Goal: Transaction & Acquisition: Obtain resource

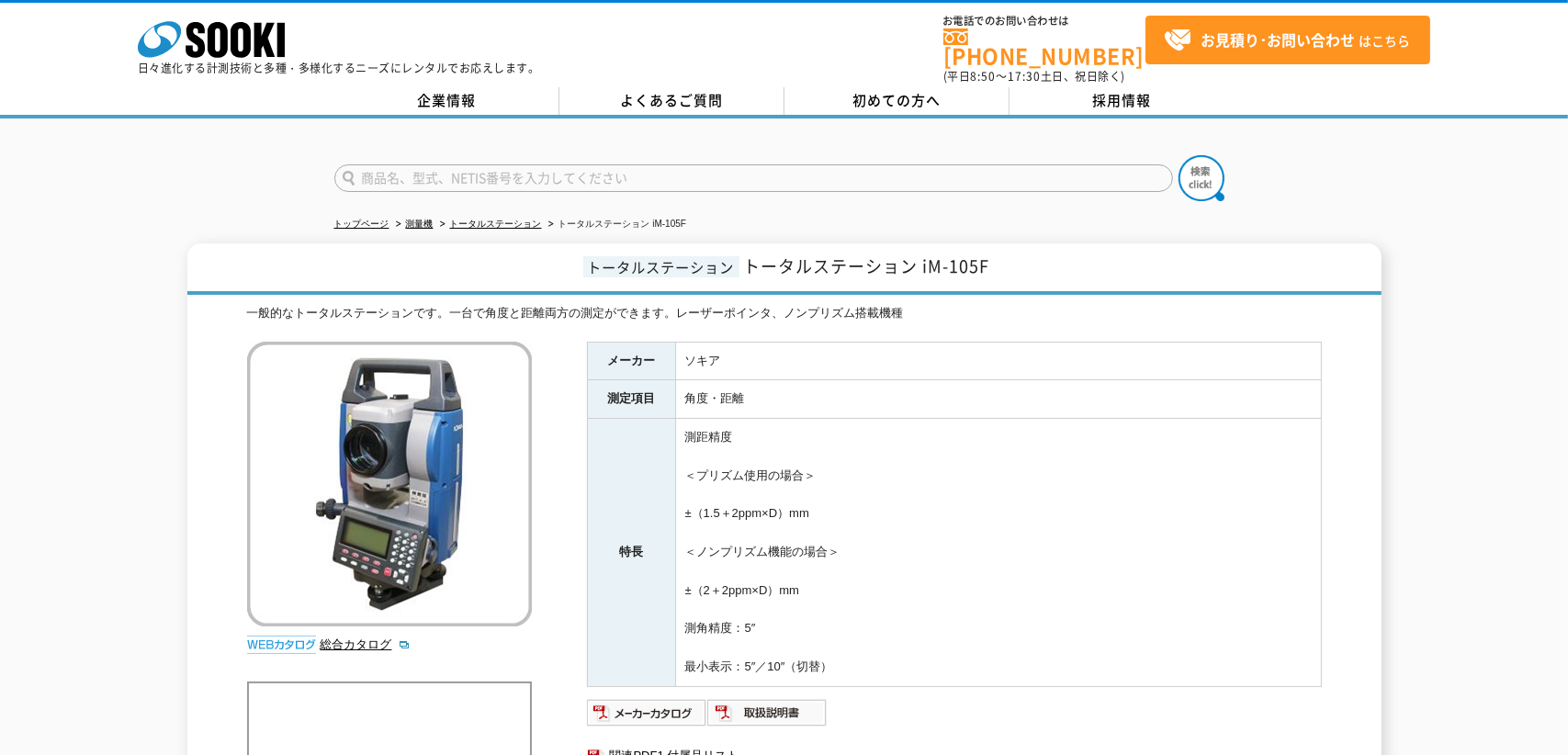
drag, startPoint x: 1359, startPoint y: 186, endPoint x: 1349, endPoint y: 200, distance: 17.2
click at [1359, 186] on div at bounding box center [784, 162] width 1568 height 88
click at [159, 160] on div at bounding box center [784, 162] width 1568 height 88
drag, startPoint x: 1464, startPoint y: 226, endPoint x: 1471, endPoint y: 246, distance: 21.2
click at [1464, 225] on div "トップページ 測量機 トータルステーション トータルステーション iM-105F トータルステーション トータルステーション iM-105F 一般的なトータル…" at bounding box center [784, 759] width 1568 height 1283
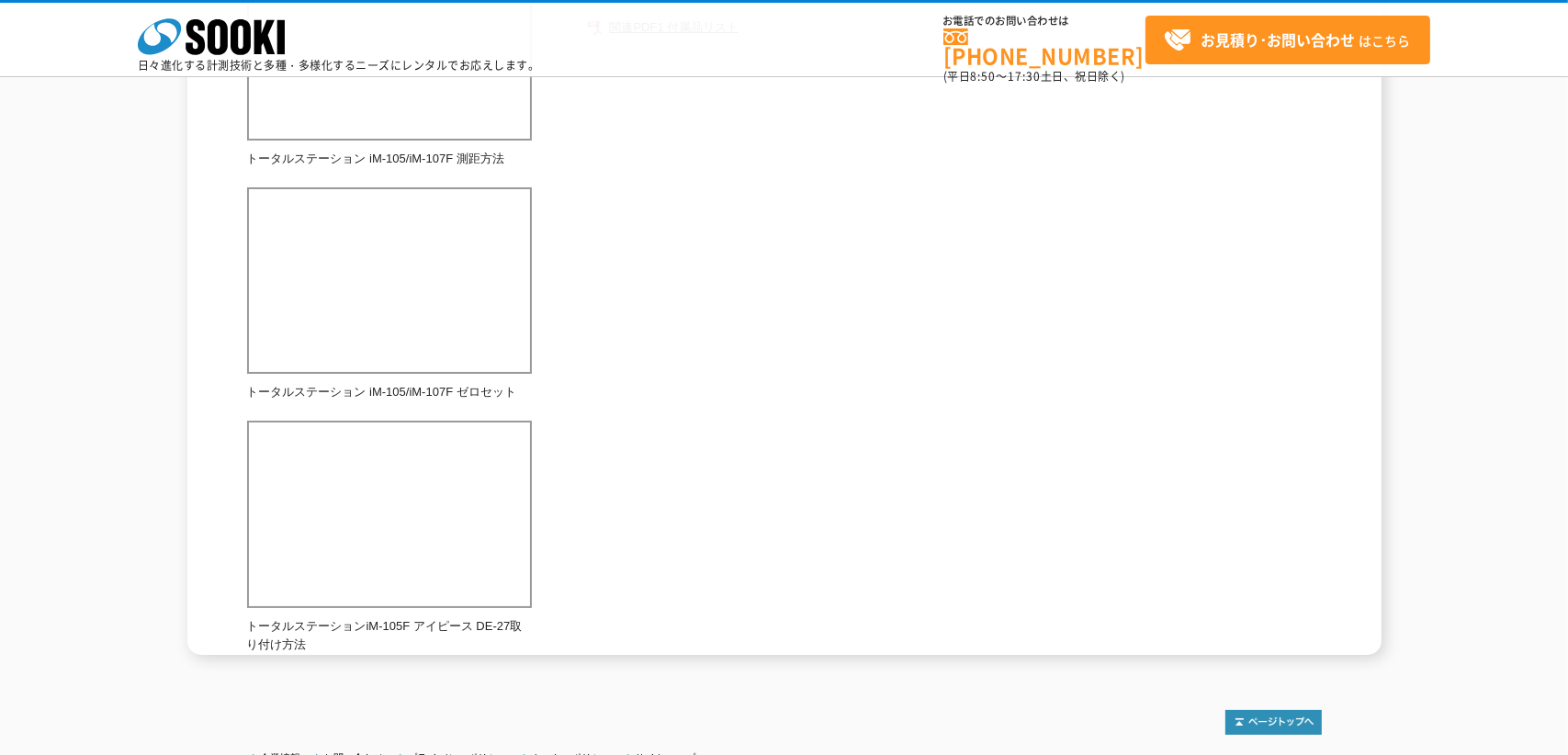
scroll to position [214, 0]
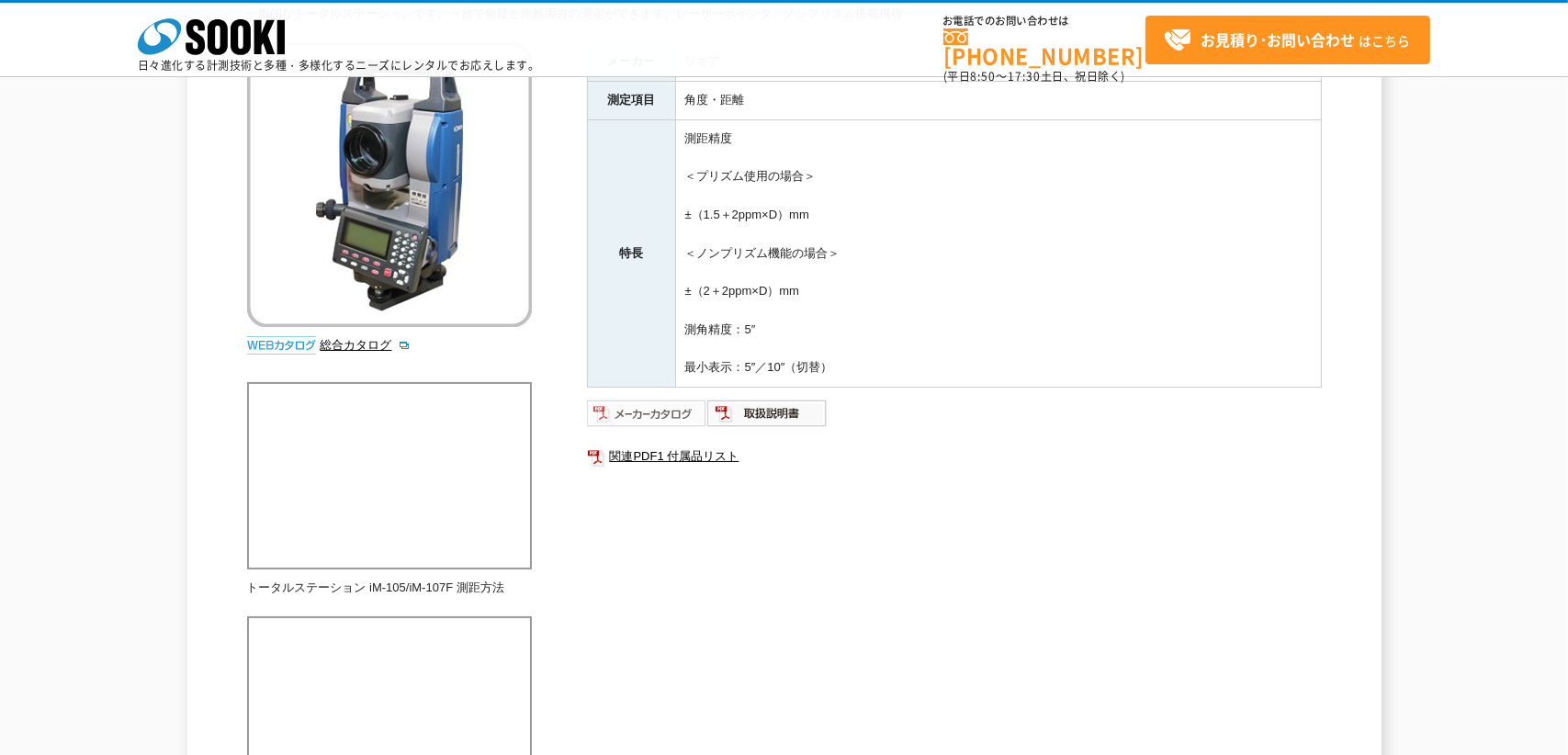
click at [681, 406] on img at bounding box center [647, 413] width 120 height 29
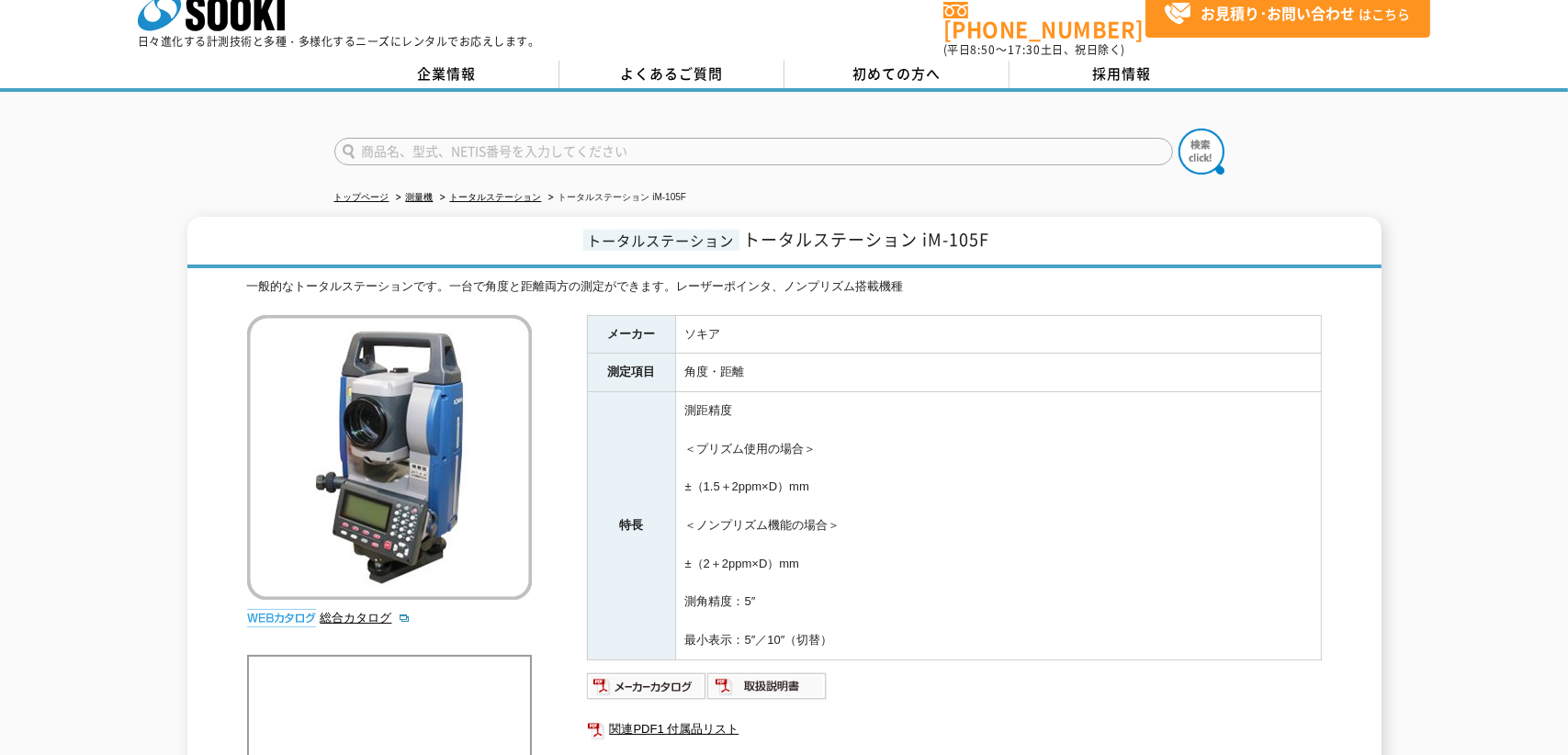
scroll to position [0, 0]
